Goal: Book appointment/travel/reservation

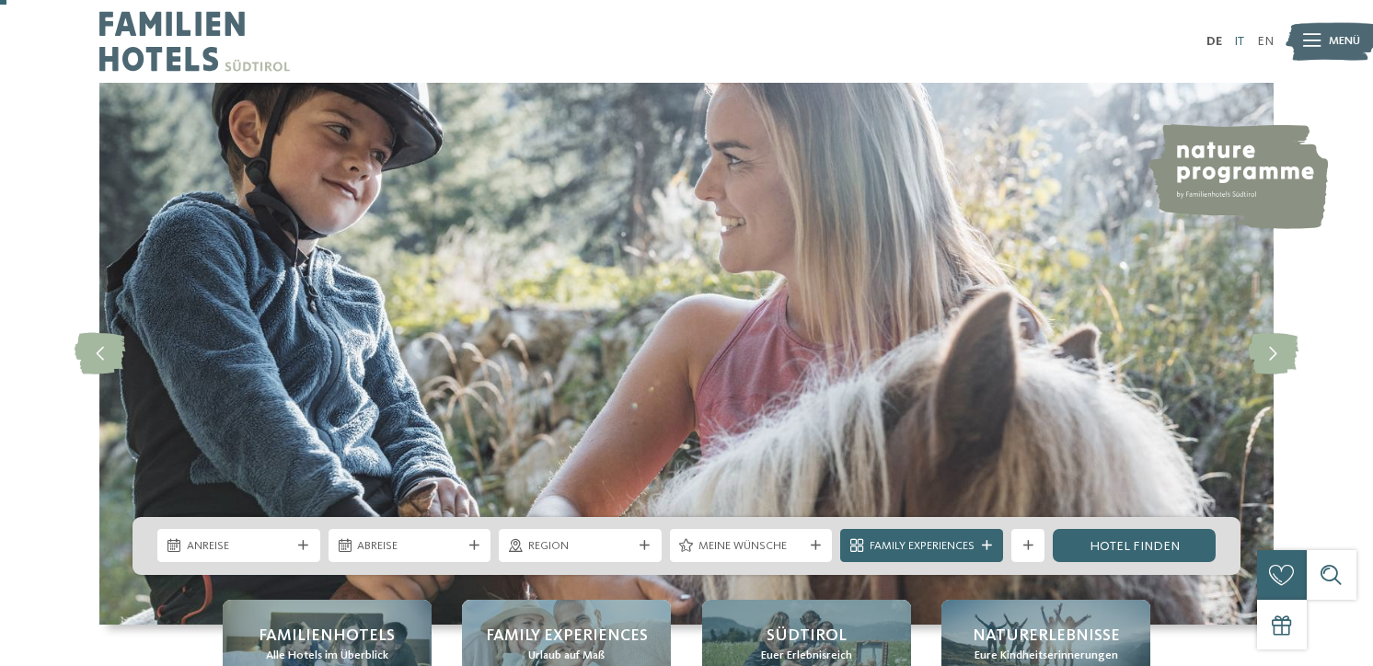
scroll to position [38, 0]
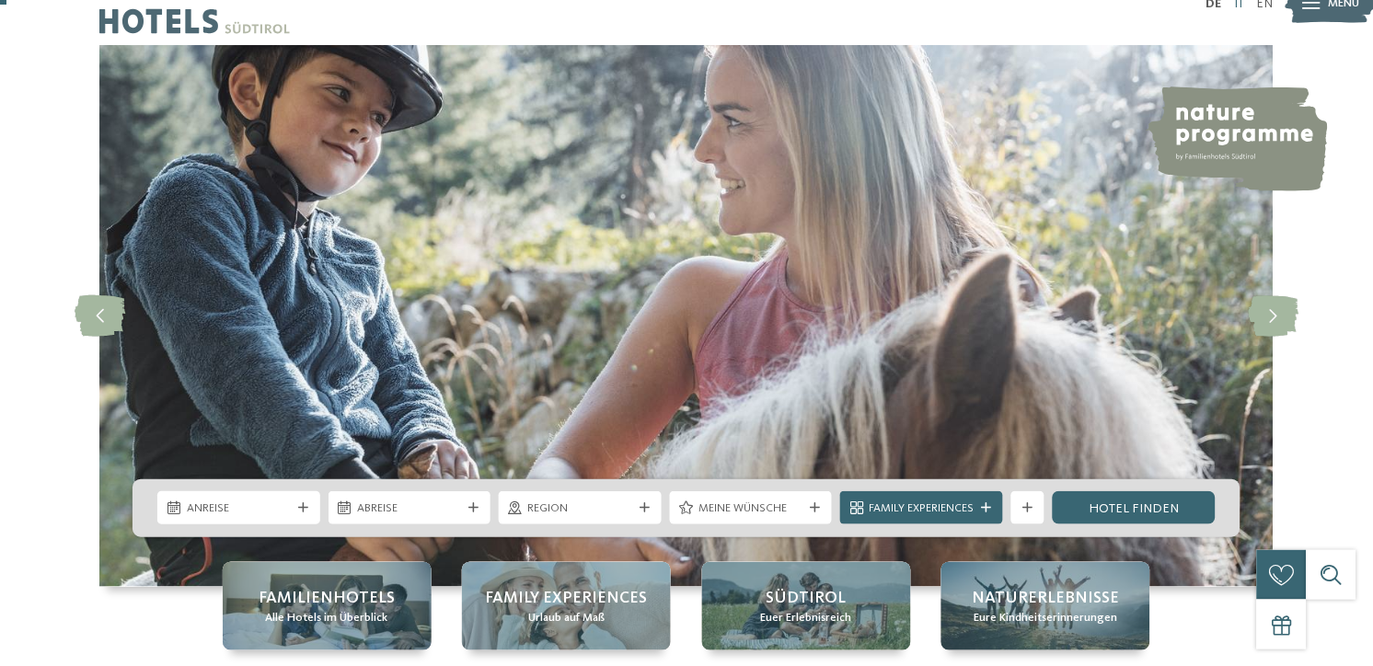
click at [1234, 10] on link "IT" at bounding box center [1239, 3] width 10 height 13
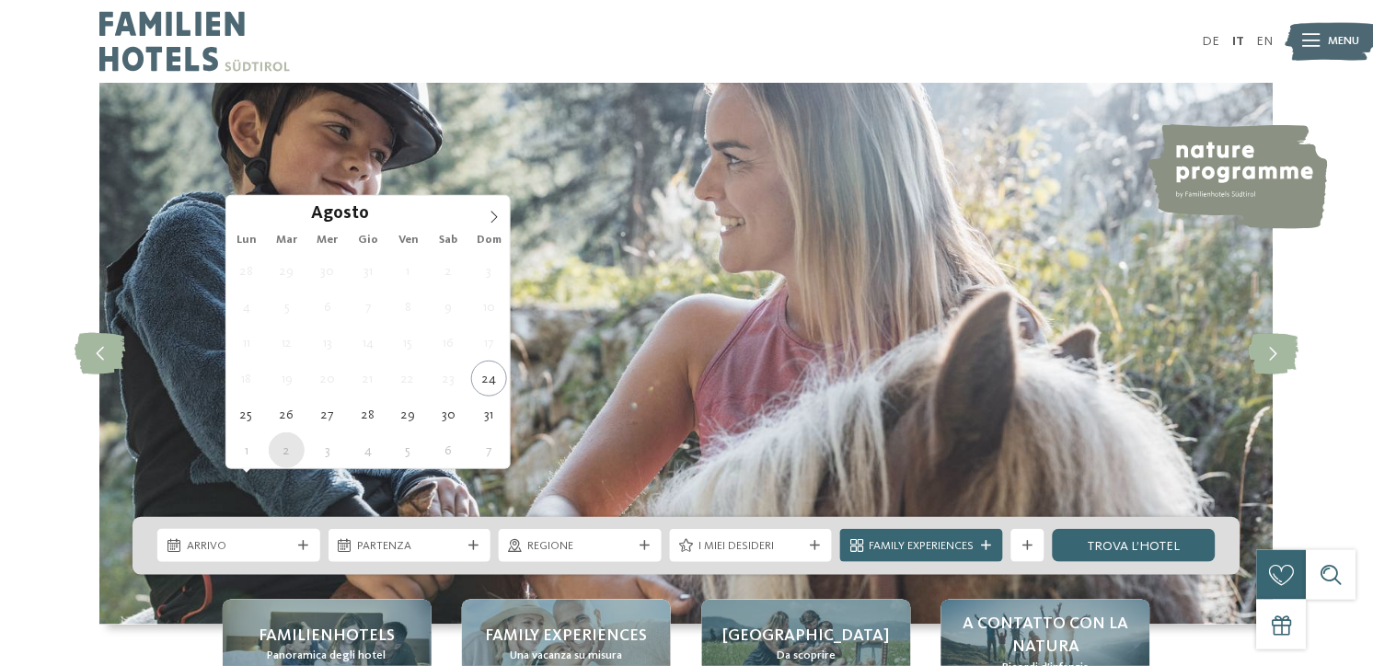
type div "[DATE]"
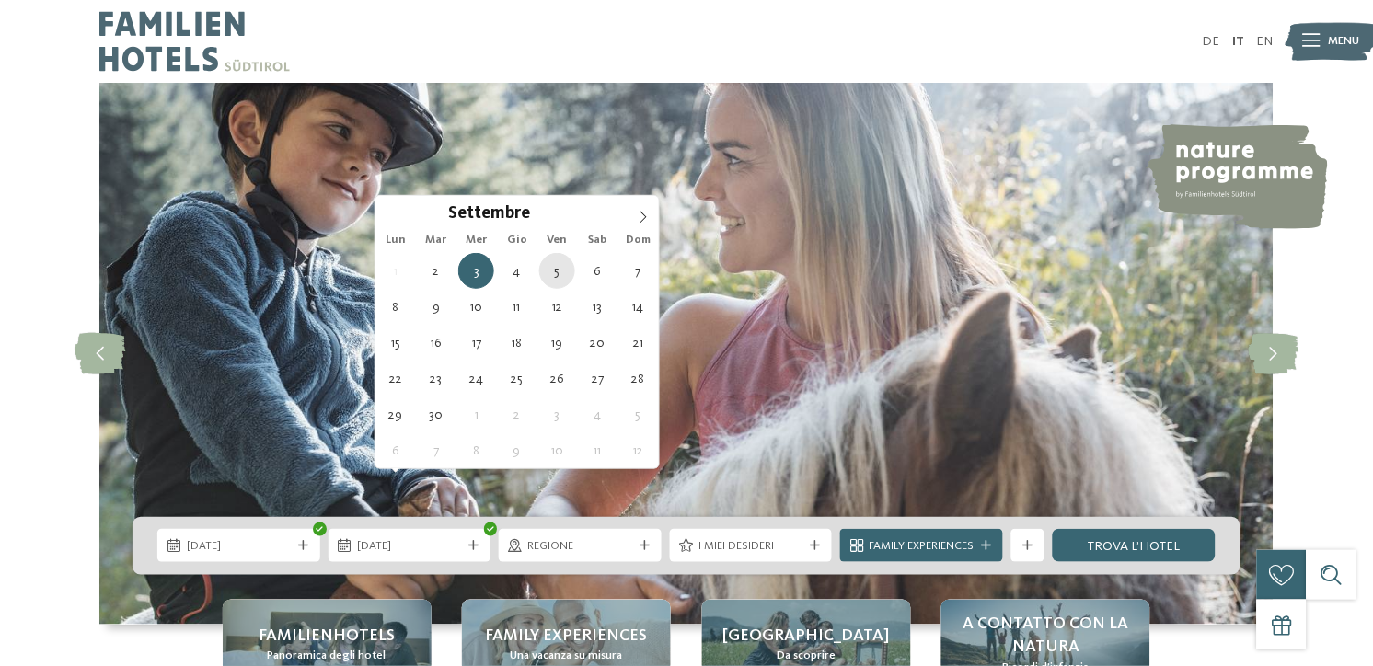
type div "[DATE]"
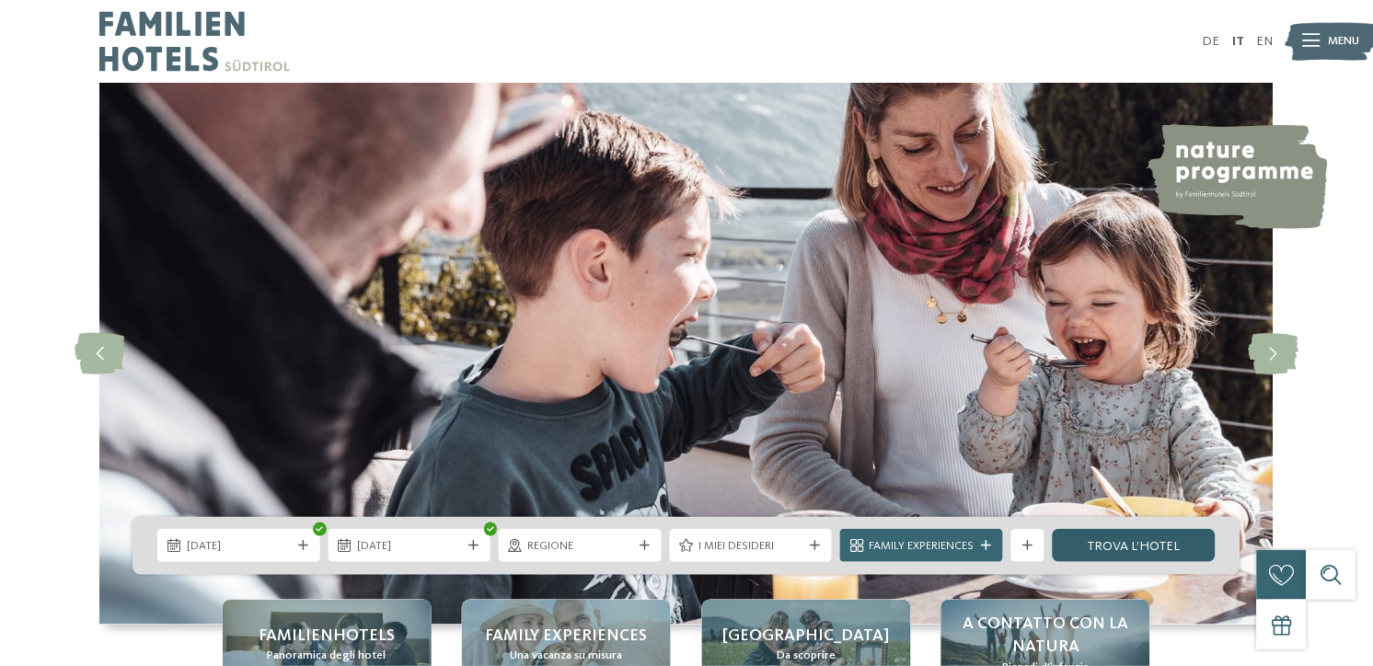
click at [1147, 529] on link "trova l’hotel" at bounding box center [1134, 545] width 163 height 33
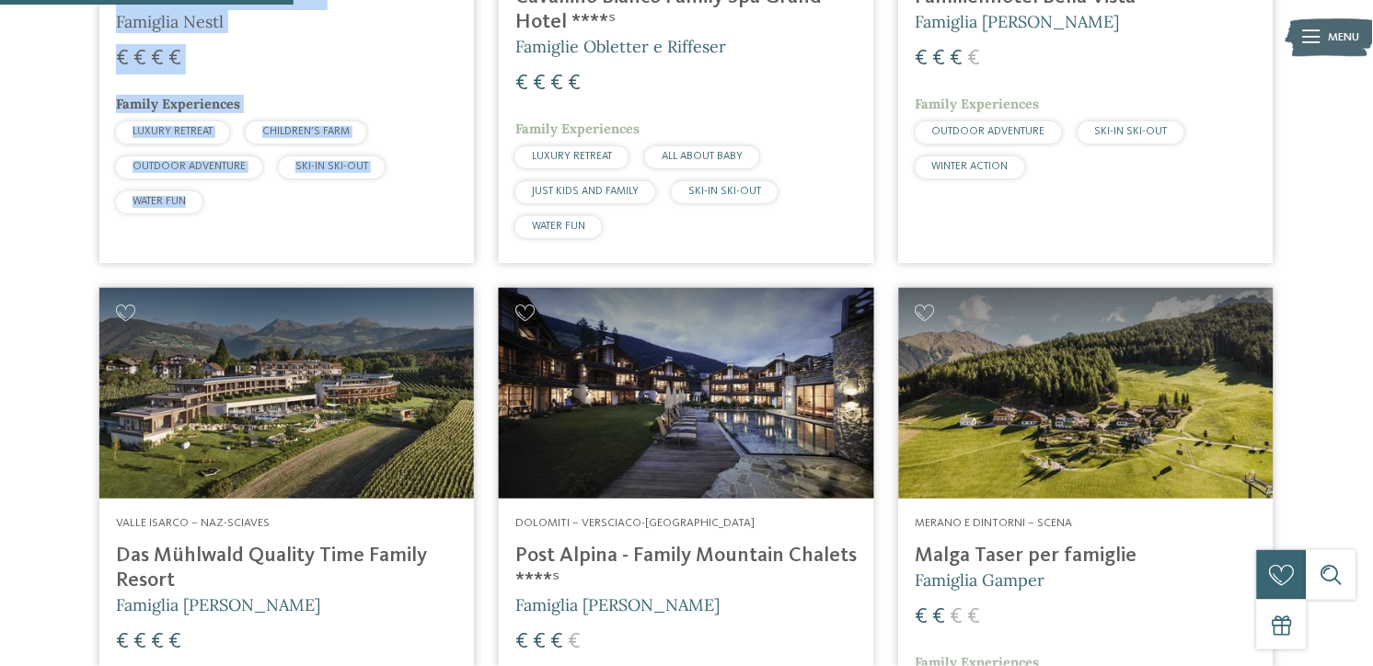
scroll to position [1400, 0]
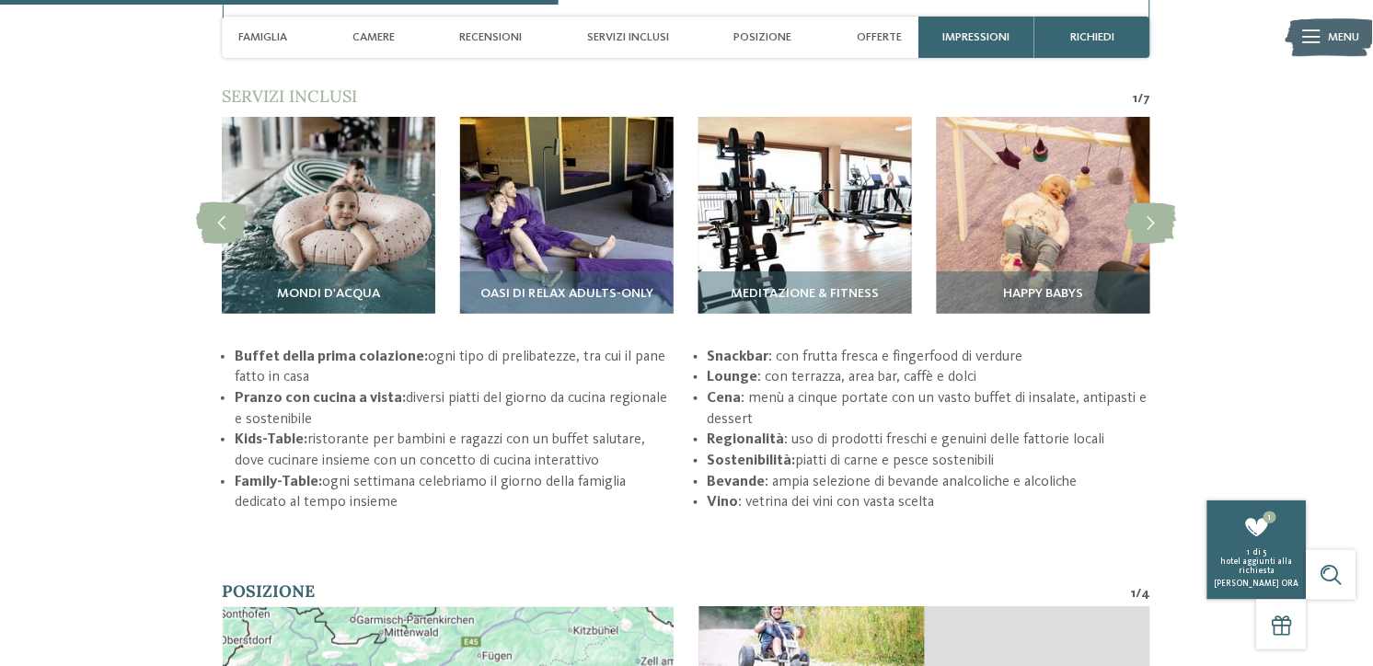
scroll to position [2984, 0]
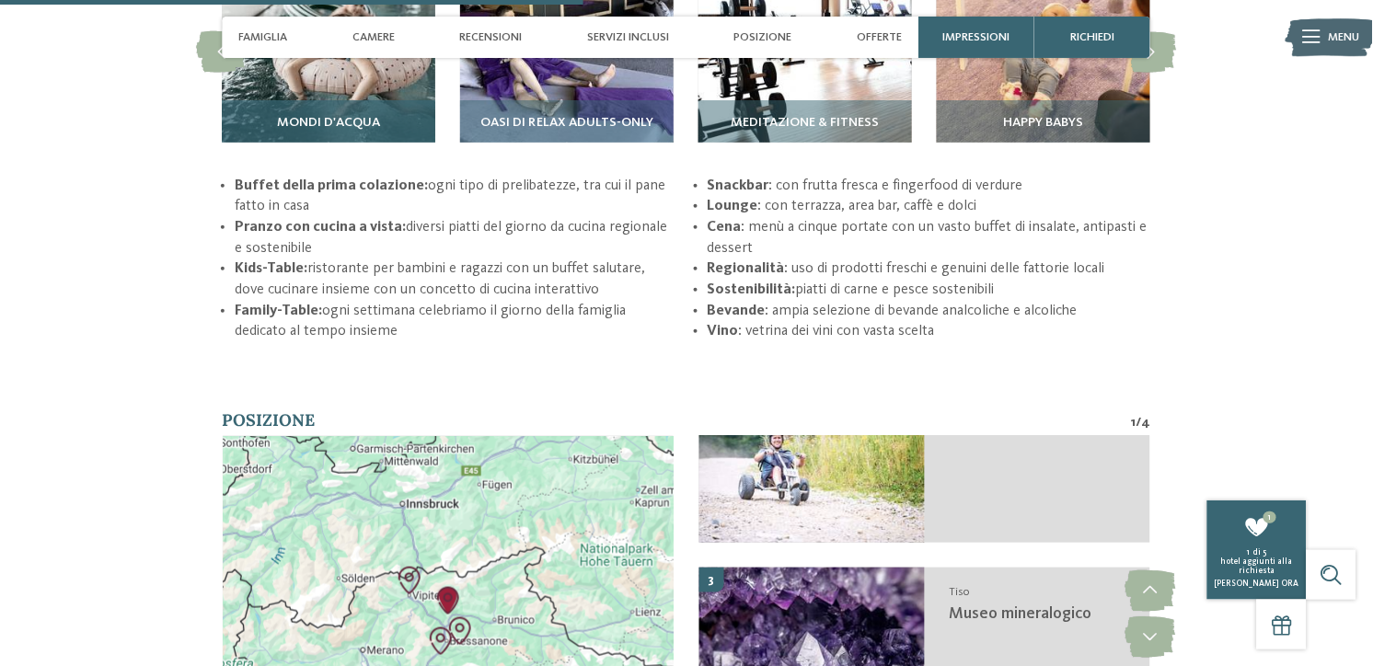
click at [305, 131] on span "Mondi d'acqua" at bounding box center [328, 123] width 103 height 15
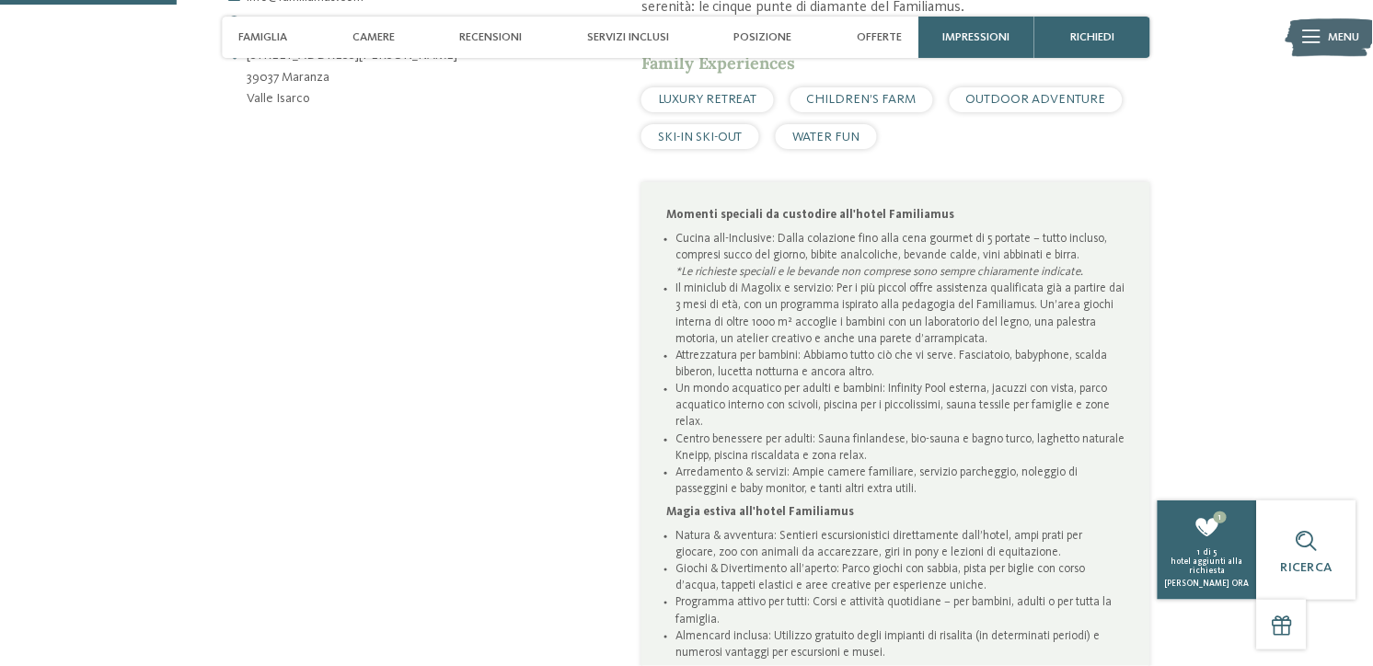
scroll to position [904, 0]
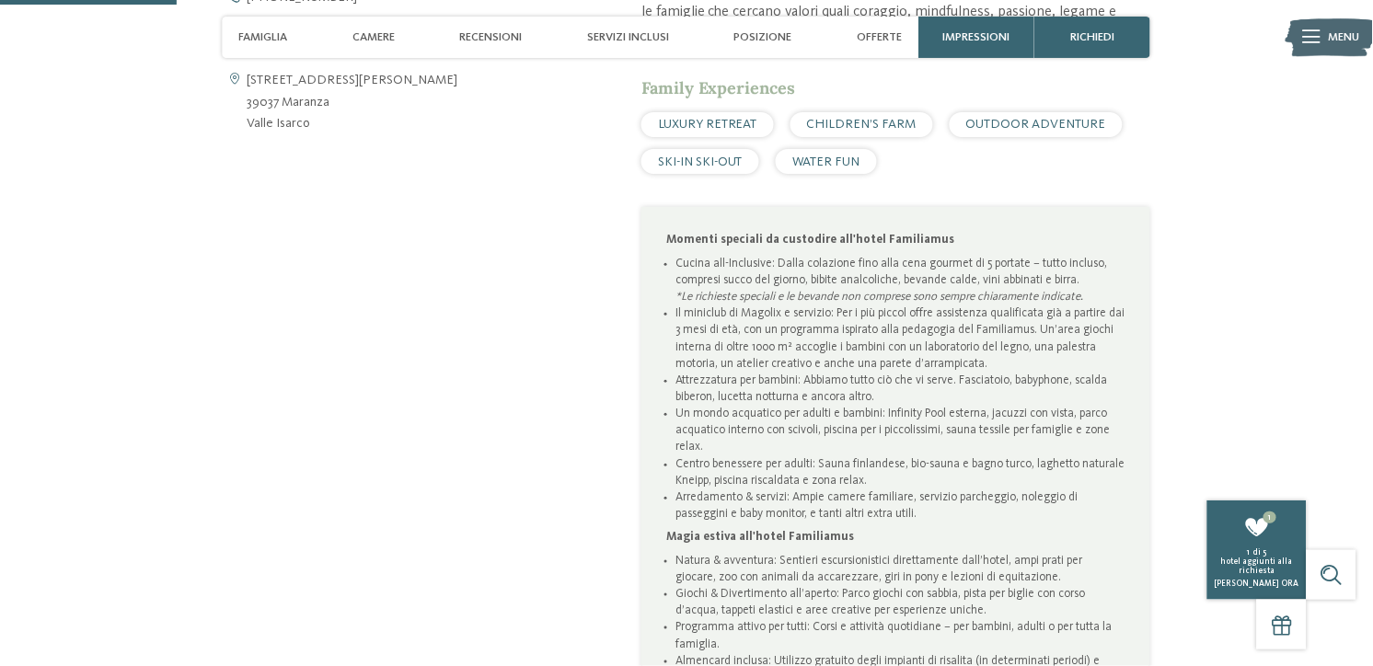
click at [248, 53] on span "[DOMAIN_NAME]" at bounding box center [298, 46] width 101 height 13
